Goal: Information Seeking & Learning: Learn about a topic

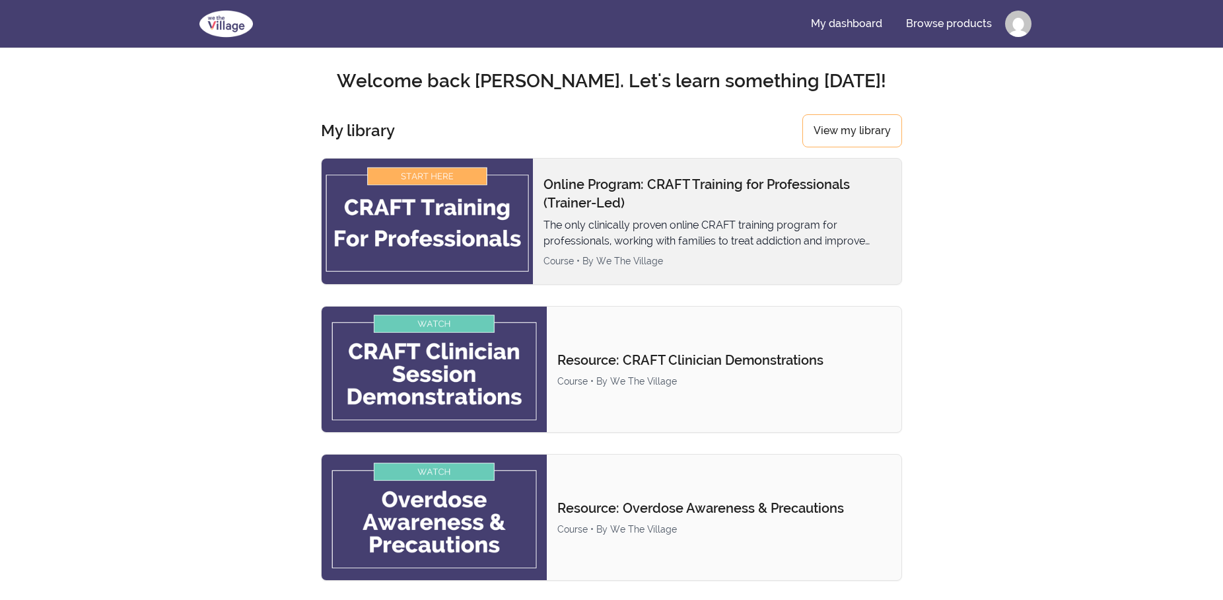
click at [609, 223] on p "The only clinically proven online CRAFT training program for professionals, wor…" at bounding box center [717, 233] width 347 height 32
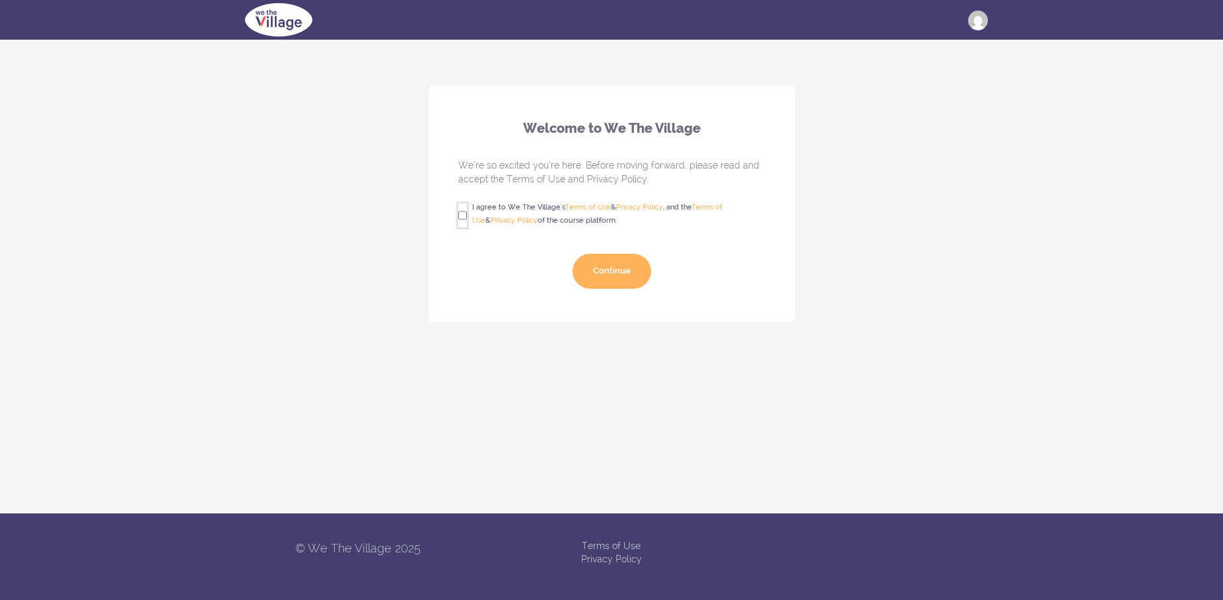
drag, startPoint x: 464, startPoint y: 213, endPoint x: 496, endPoint y: 258, distance: 55.4
click at [459, 222] on input "I agree to We The Village's Terms of Use & Privacy Policy , and the Terms of Us…" at bounding box center [462, 215] width 9 height 24
checkbox input "true"
click at [612, 275] on button "Continue" at bounding box center [612, 271] width 79 height 35
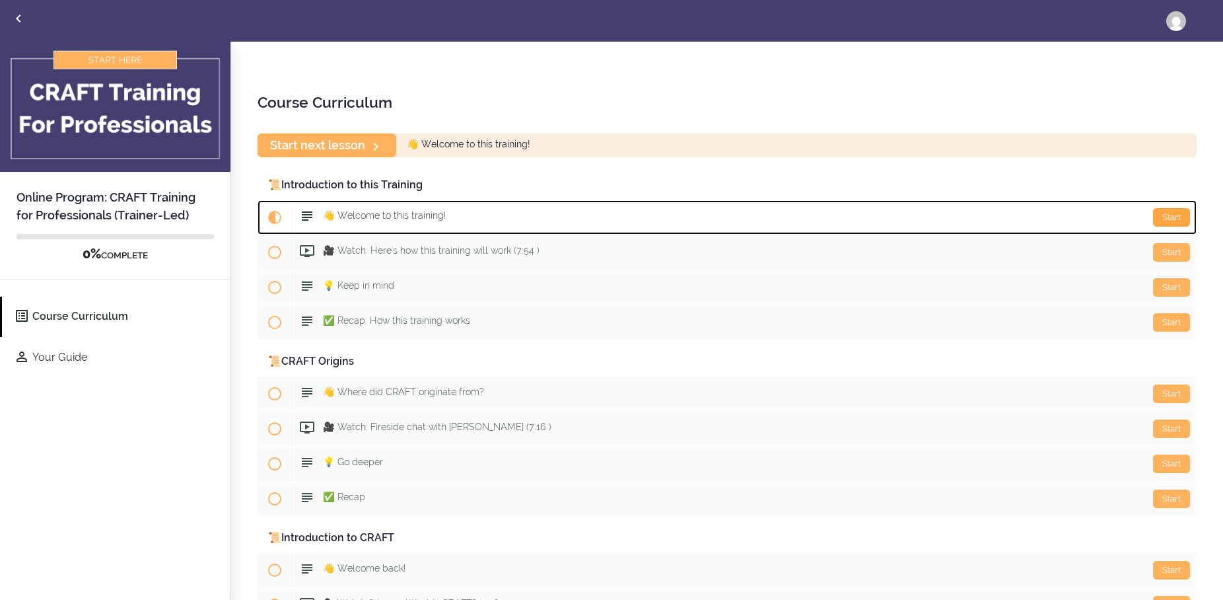
click at [1173, 213] on div "Start" at bounding box center [1171, 217] width 37 height 18
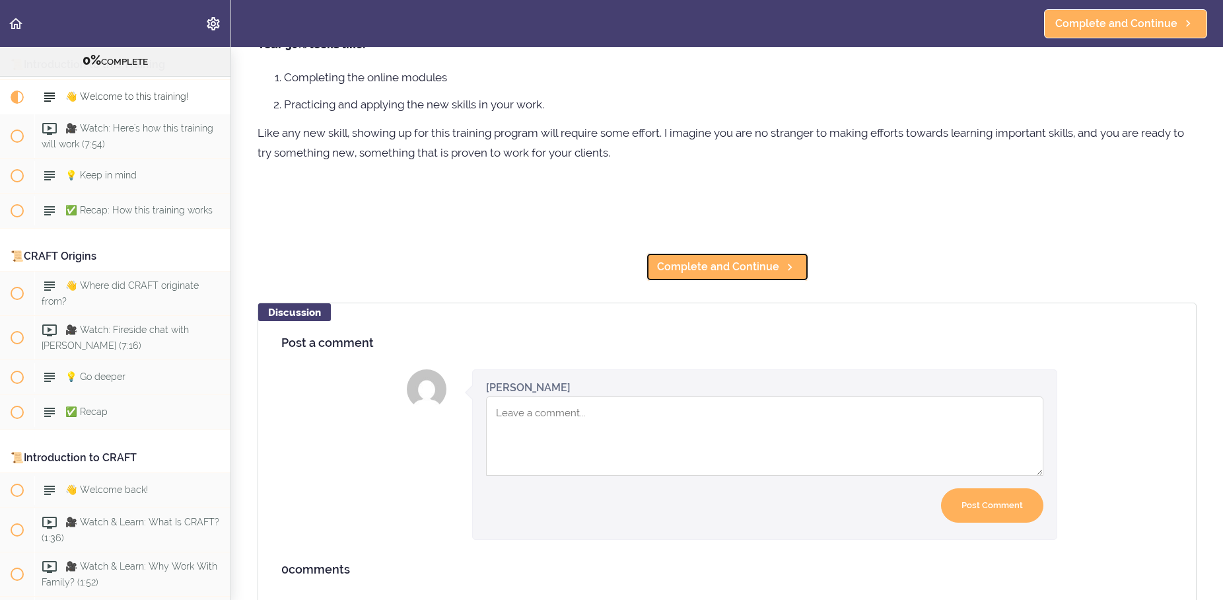
scroll to position [360, 0]
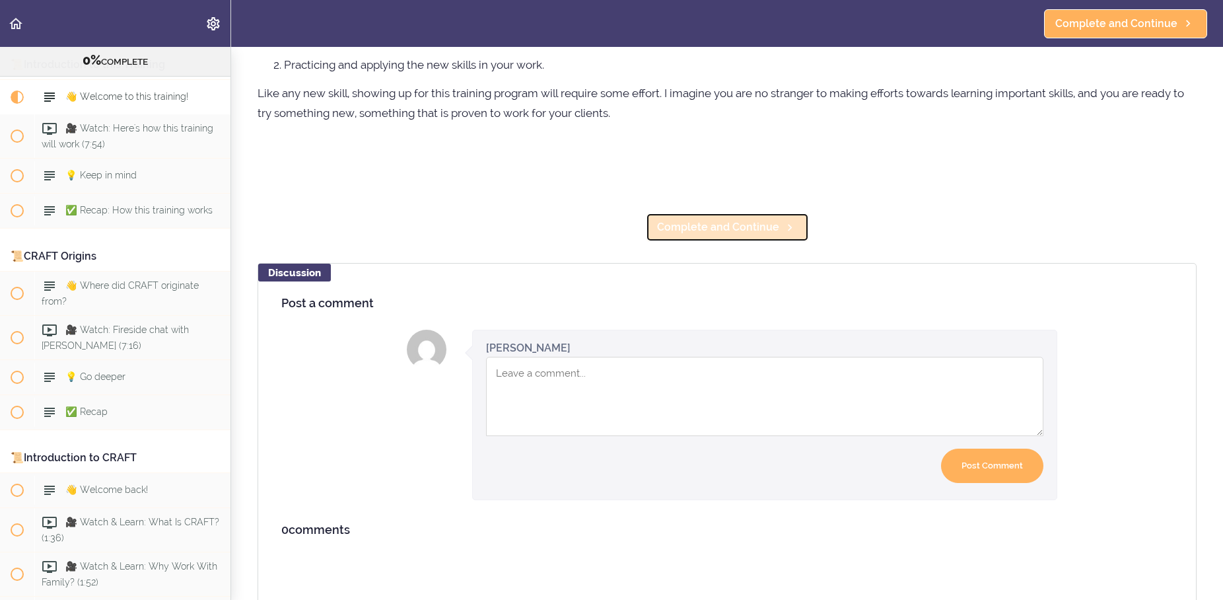
drag, startPoint x: 670, startPoint y: 225, endPoint x: 651, endPoint y: 229, distance: 19.6
click at [669, 226] on span "Complete and Continue" at bounding box center [718, 227] width 122 height 16
drag, startPoint x: 641, startPoint y: 384, endPoint x: 609, endPoint y: 374, distance: 33.4
click at [620, 378] on textarea "Comment box" at bounding box center [764, 396] width 557 height 79
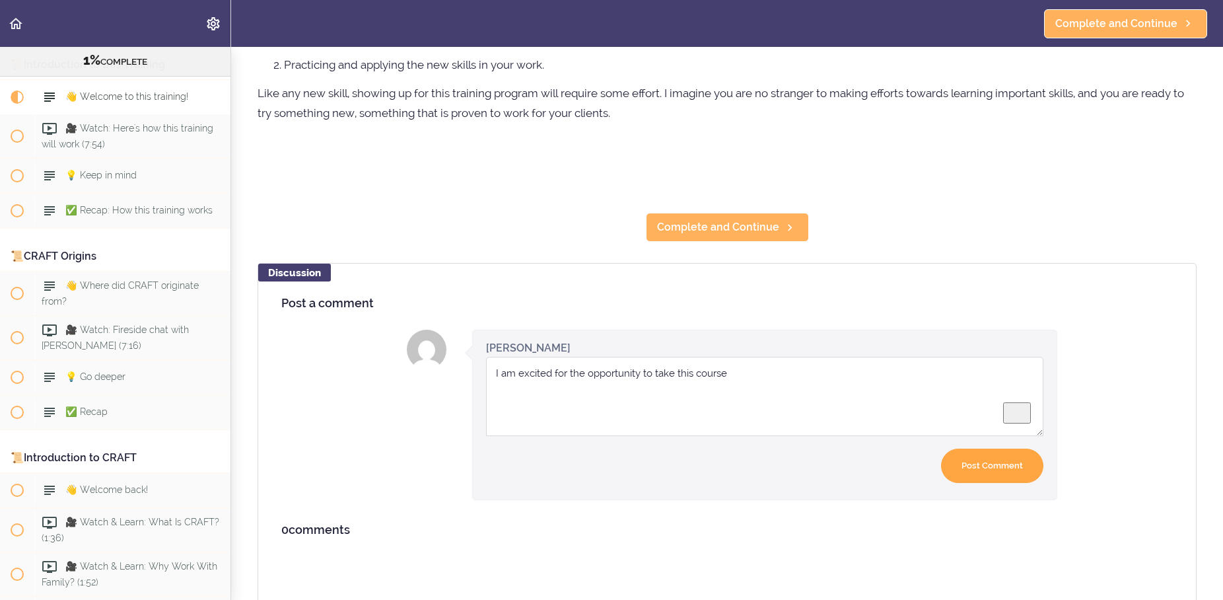
type textarea "I am excited for the opportunity to take this course"
click at [997, 466] on input "Post Comment" at bounding box center [992, 465] width 102 height 35
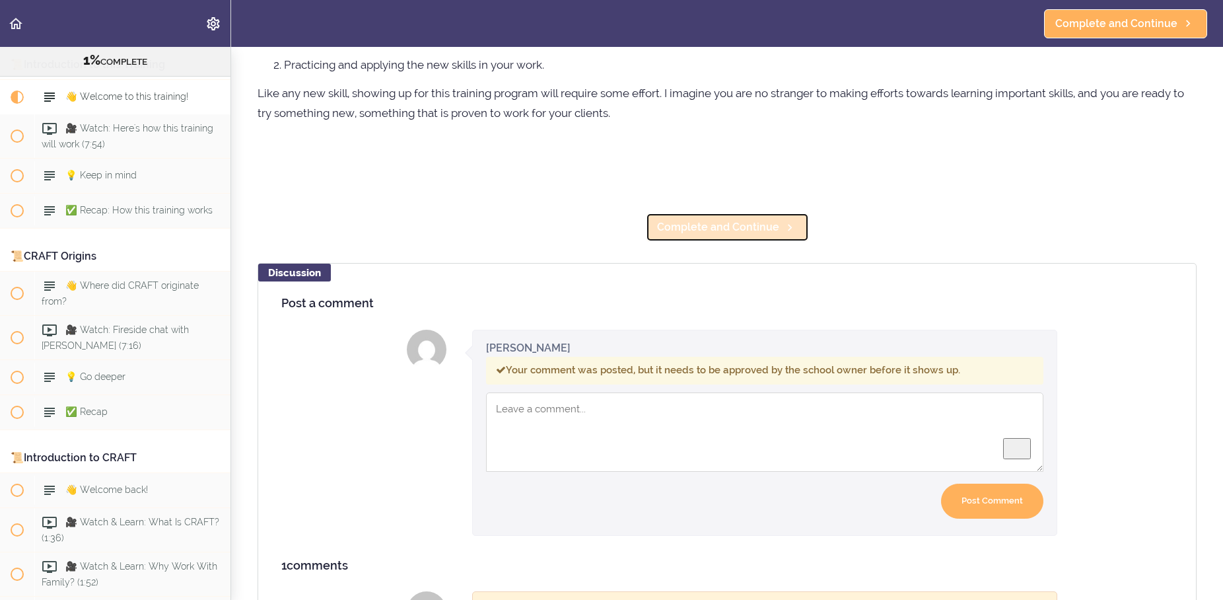
click at [701, 227] on span "Complete and Continue" at bounding box center [718, 227] width 122 height 16
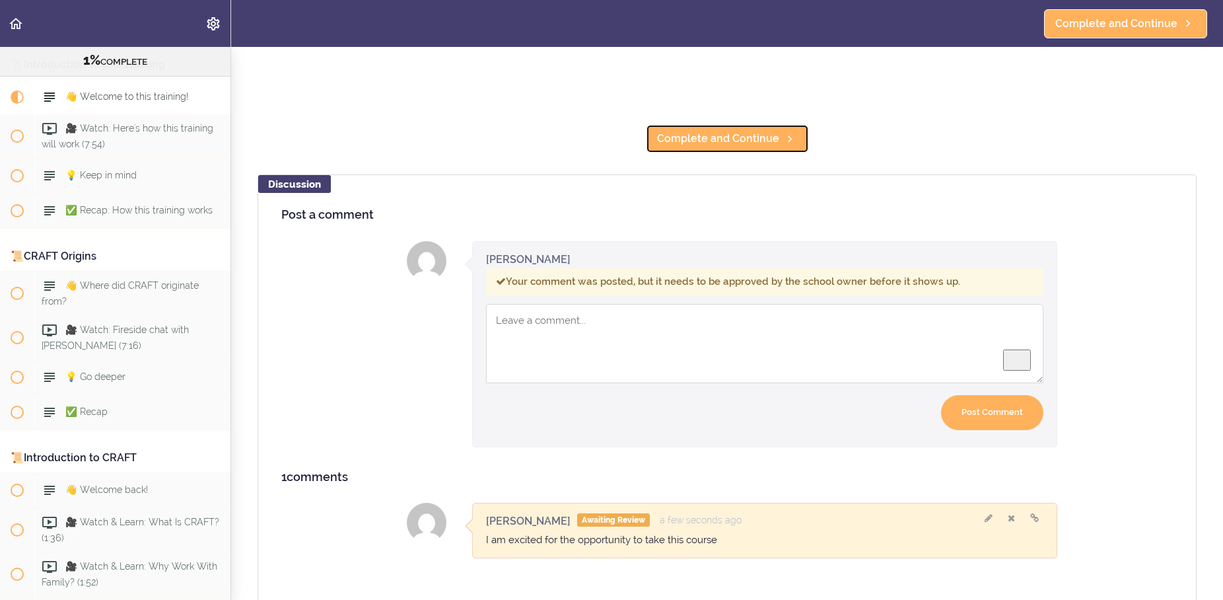
scroll to position [474, 0]
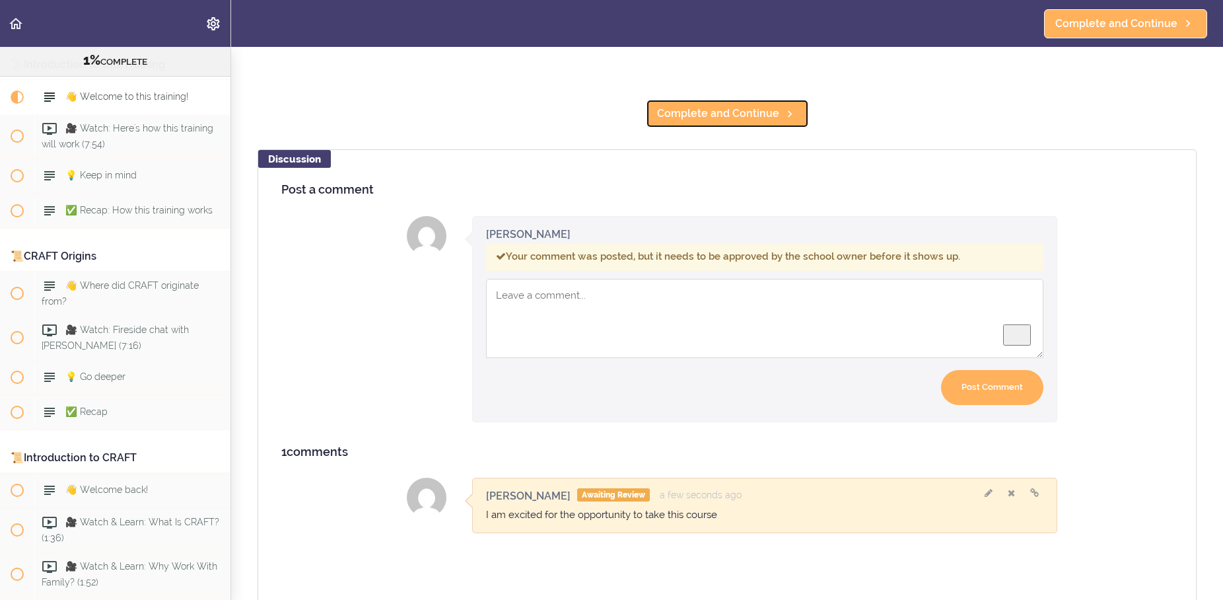
drag, startPoint x: 735, startPoint y: 115, endPoint x: 668, endPoint y: 177, distance: 91.6
click at [734, 115] on span "Complete and Continue" at bounding box center [718, 114] width 122 height 16
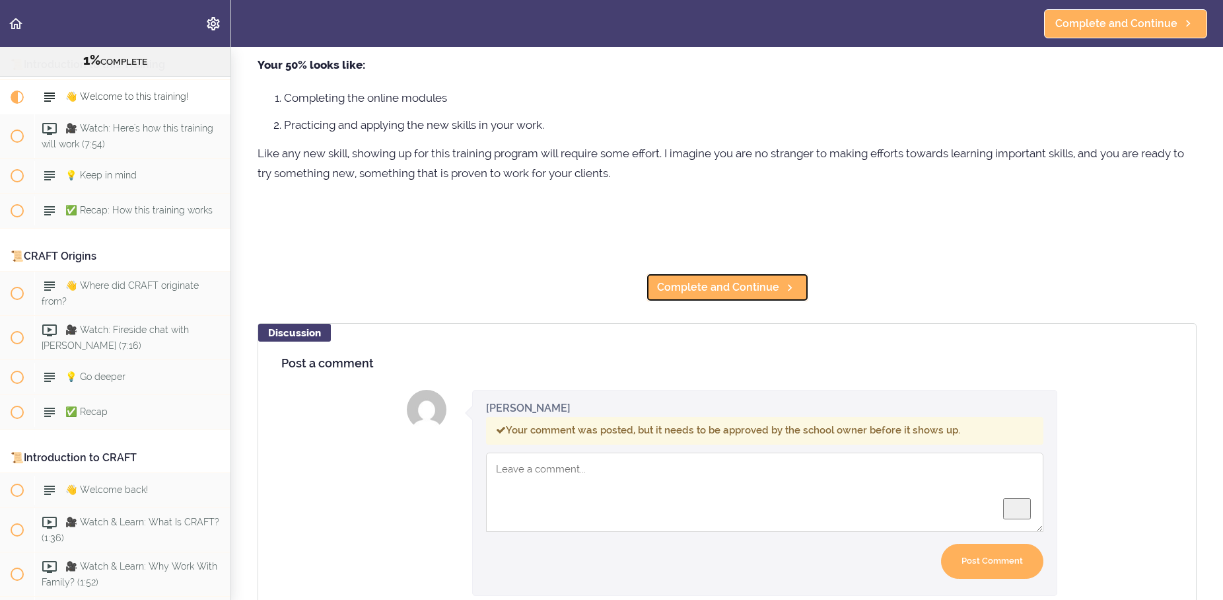
scroll to position [283, 0]
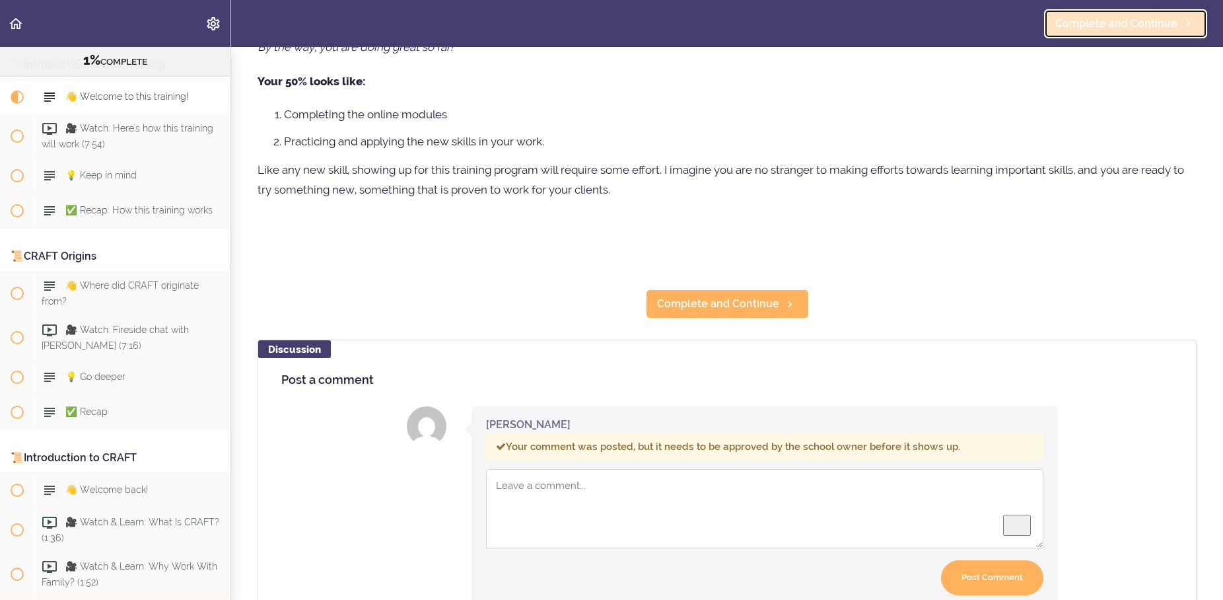
click at [1133, 18] on span "Complete and Continue" at bounding box center [1116, 24] width 122 height 16
click at [1108, 18] on span "Complete and Continue" at bounding box center [1116, 24] width 122 height 16
click at [1100, 25] on span "Complete and Continue" at bounding box center [1116, 24] width 122 height 16
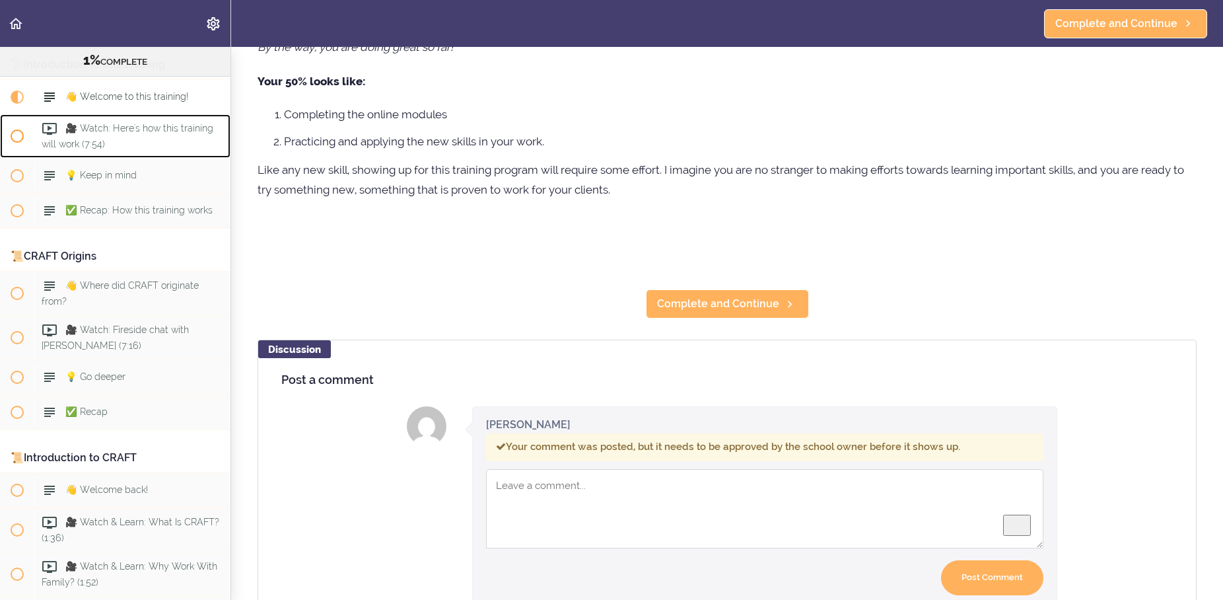
click at [131, 125] on span "🎥 Watch: Here's how this training will work (7:54)" at bounding box center [128, 136] width 172 height 26
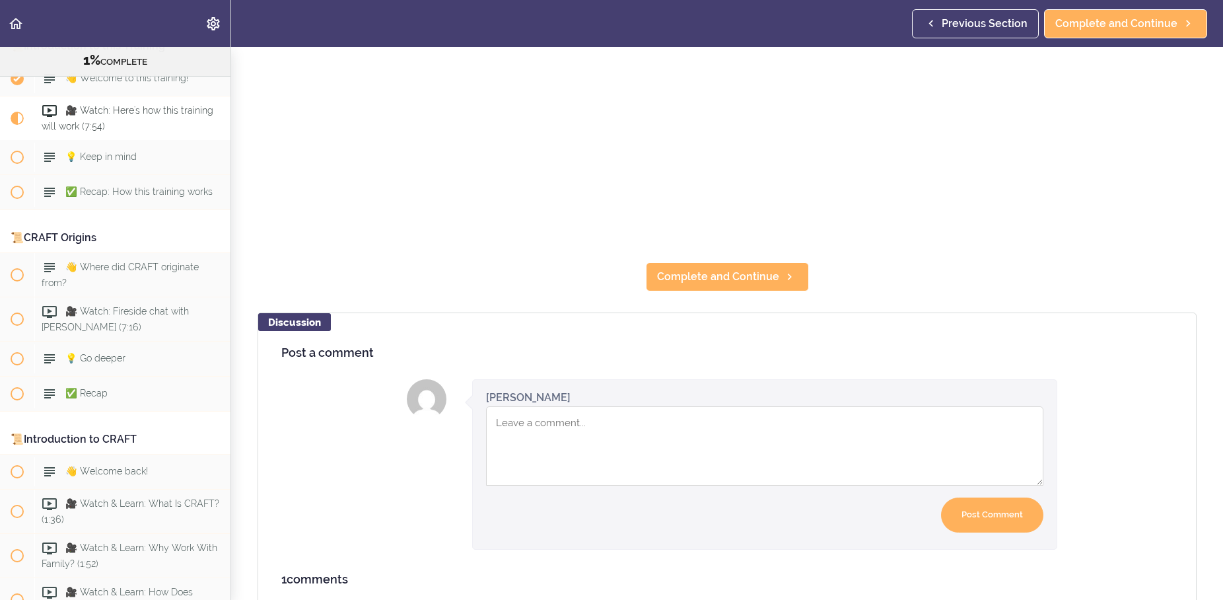
scroll to position [435, 0]
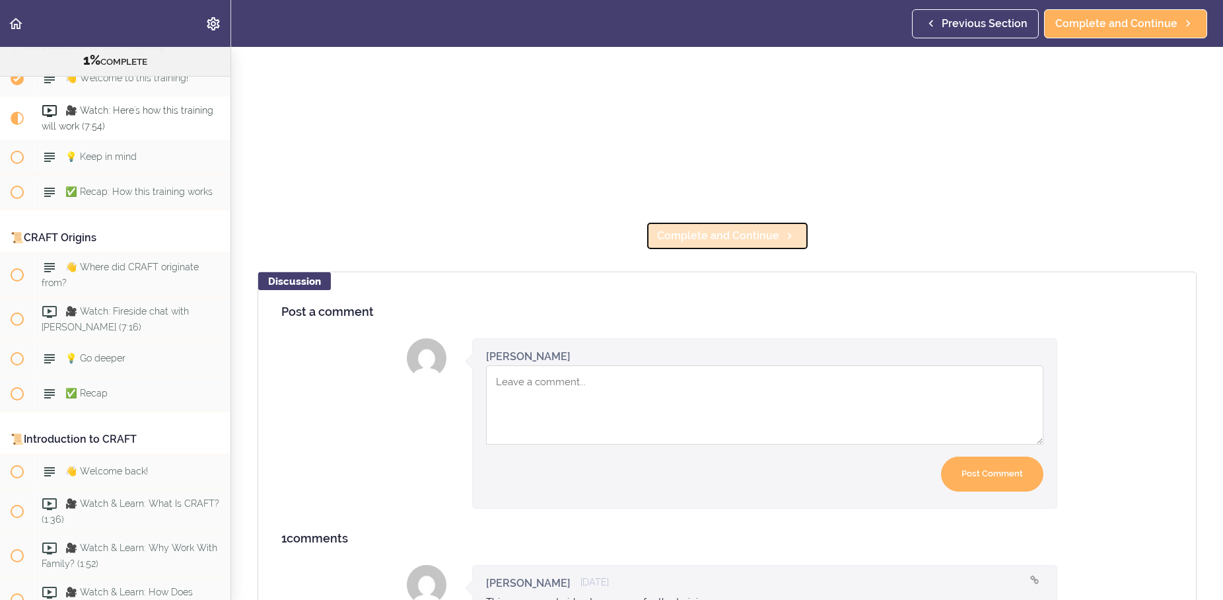
drag, startPoint x: 742, startPoint y: 242, endPoint x: 734, endPoint y: 246, distance: 8.6
click at [740, 242] on span "Complete and Continue" at bounding box center [718, 236] width 122 height 16
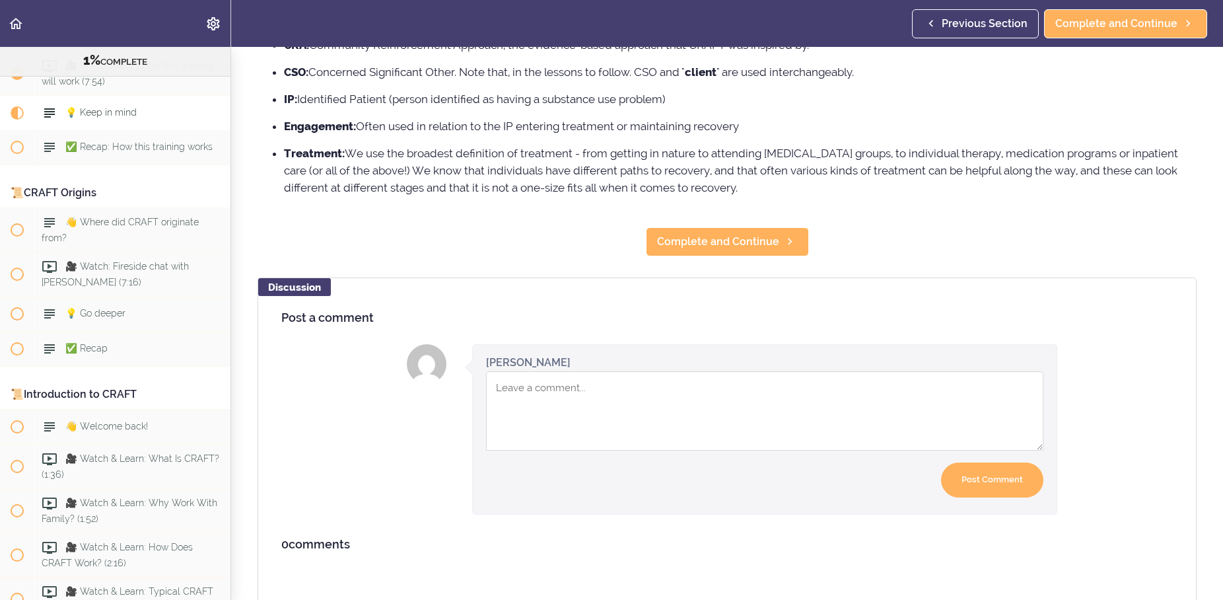
scroll to position [207, 0]
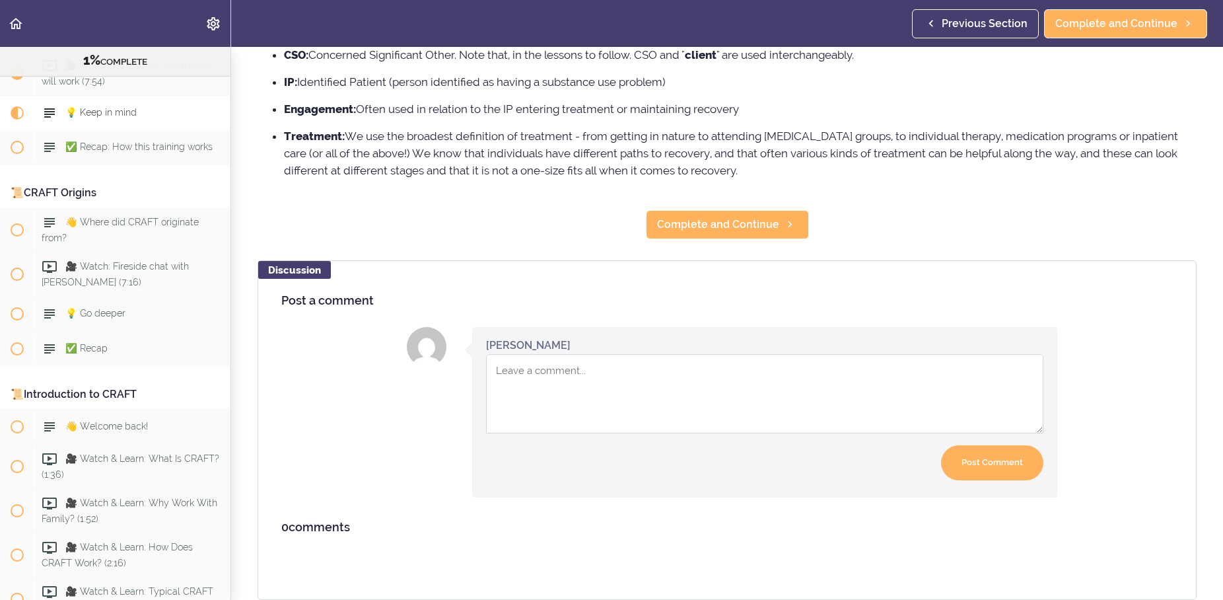
click at [573, 384] on textarea "To enrich screen reader interactions, please activate Accessibility in Grammarl…" at bounding box center [764, 393] width 557 height 79
type textarea "This was helpful to understand the terms before starting"
click at [1014, 461] on input "Post Comment" at bounding box center [992, 462] width 102 height 35
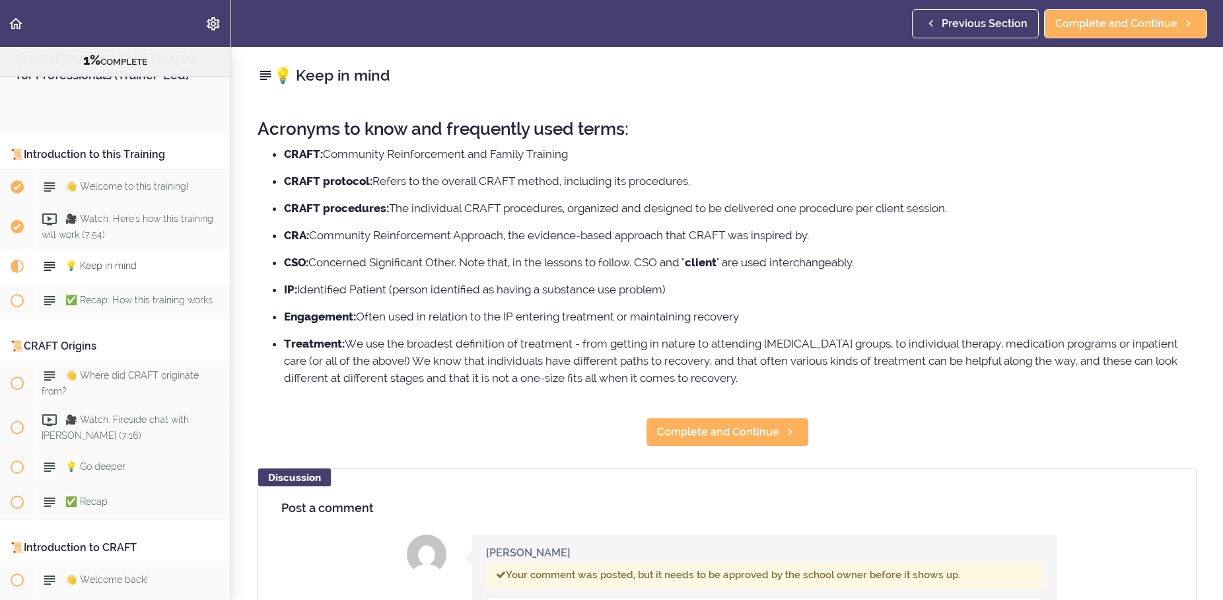
scroll to position [0, 0]
